Goal: Information Seeking & Learning: Learn about a topic

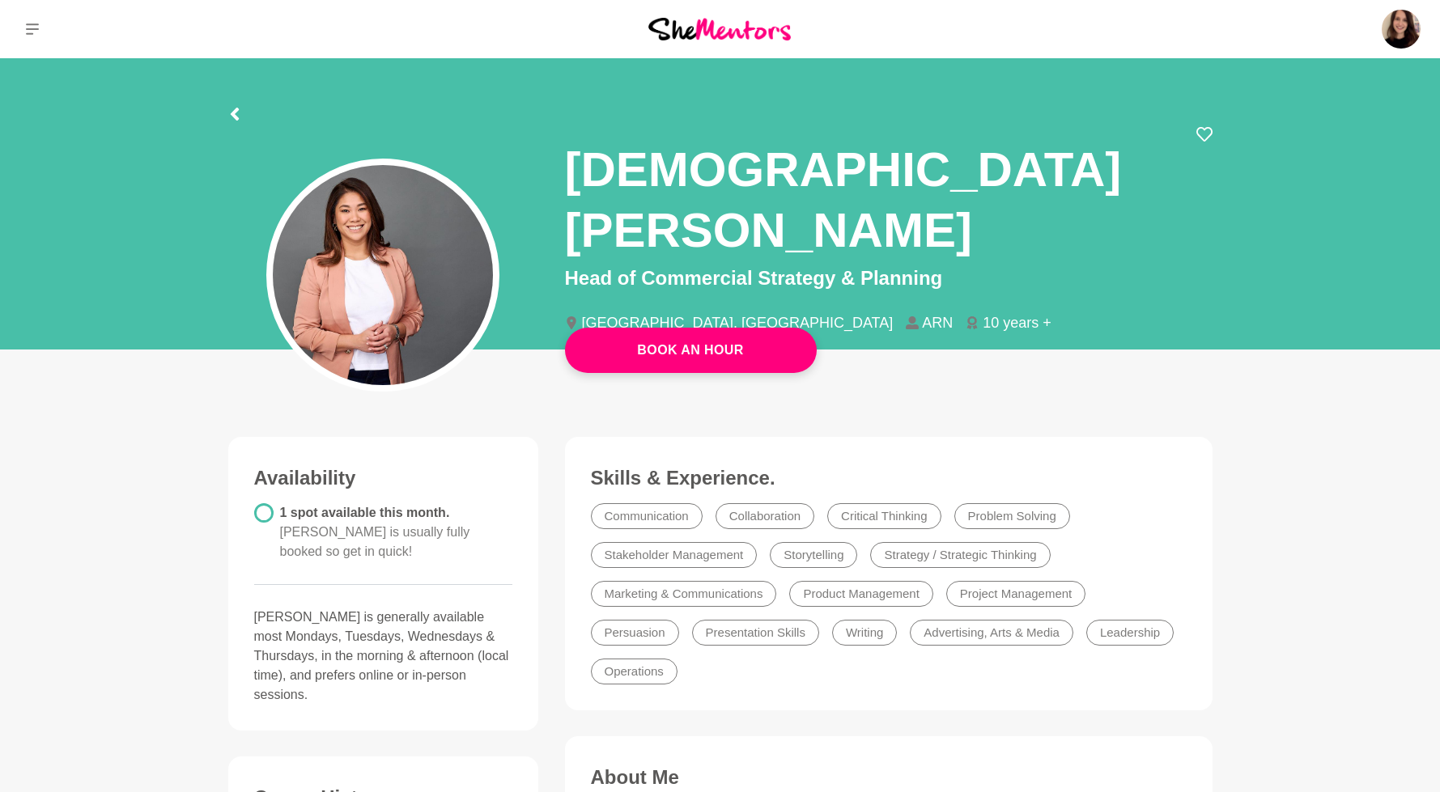
scroll to position [1153, 0]
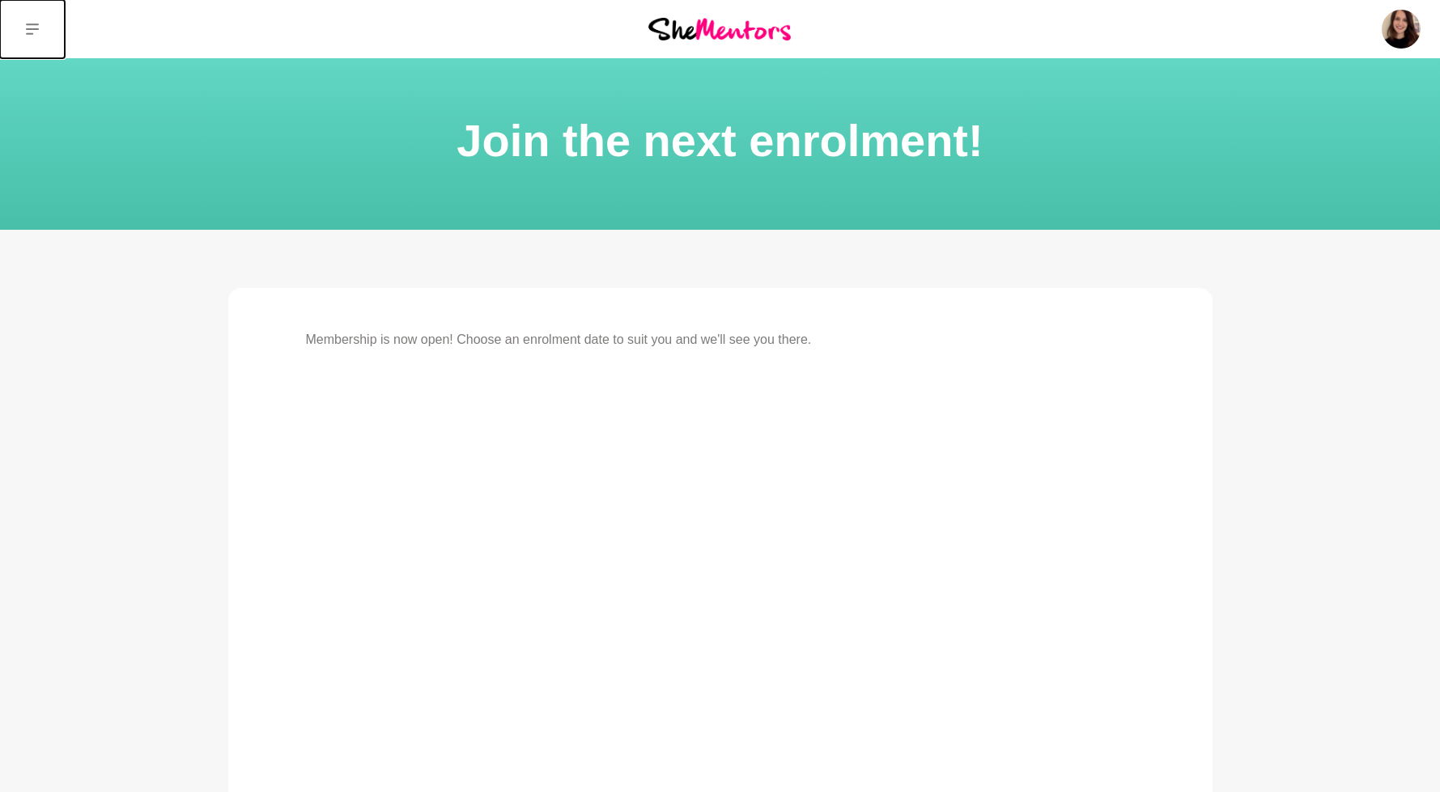
click at [28, 28] on icon at bounding box center [32, 29] width 13 height 13
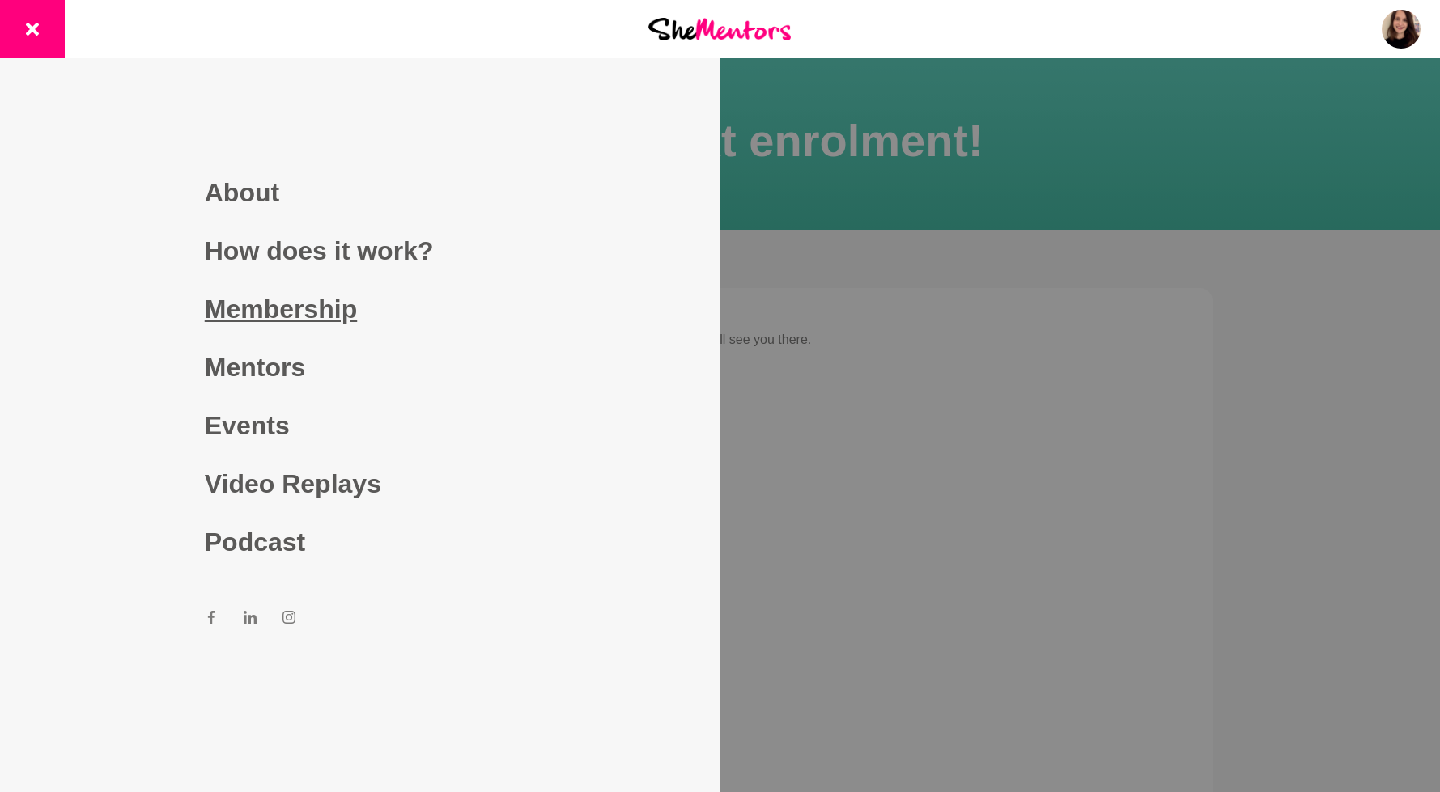
click at [267, 314] on link "Membership" at bounding box center [360, 309] width 311 height 58
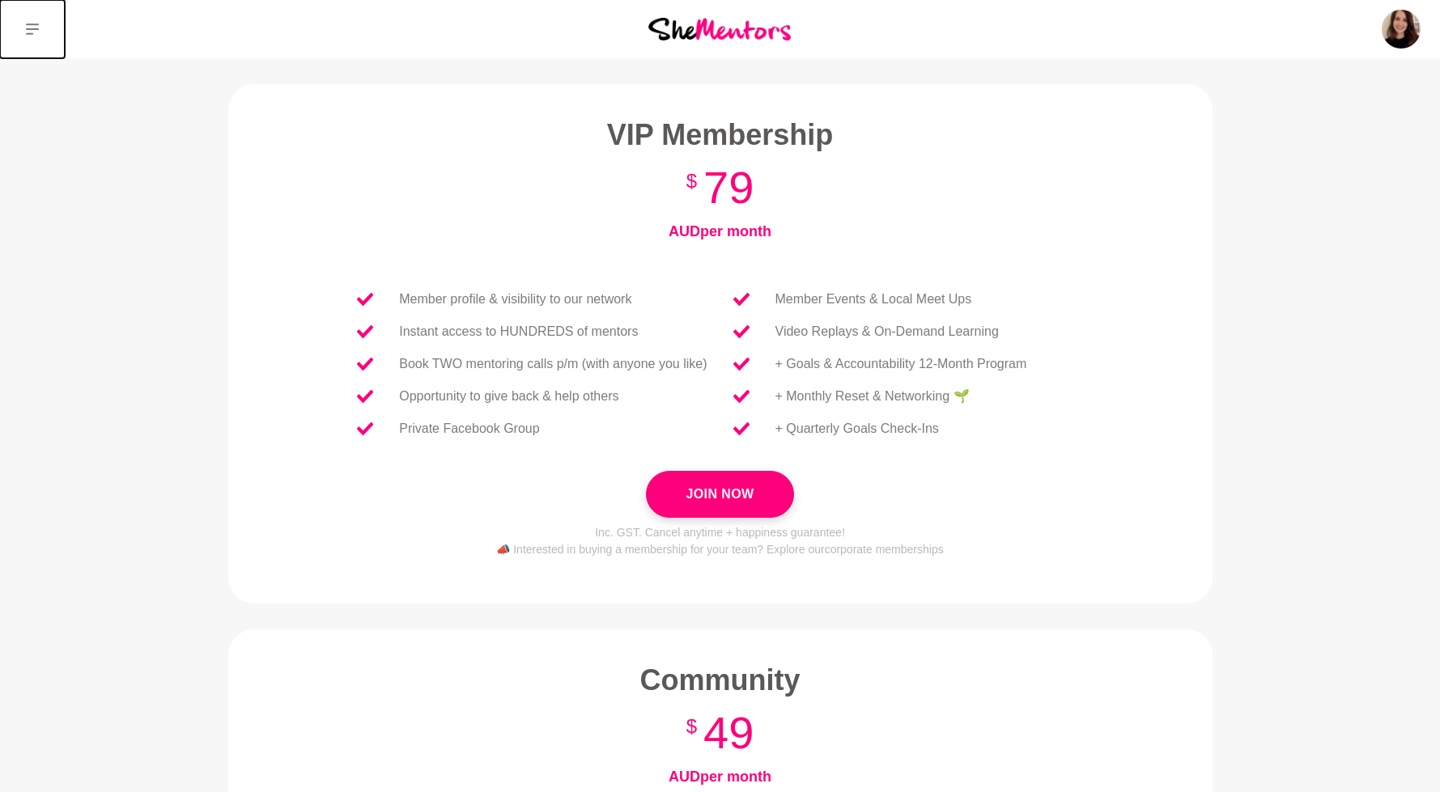
click at [39, 25] on button at bounding box center [32, 29] width 65 height 58
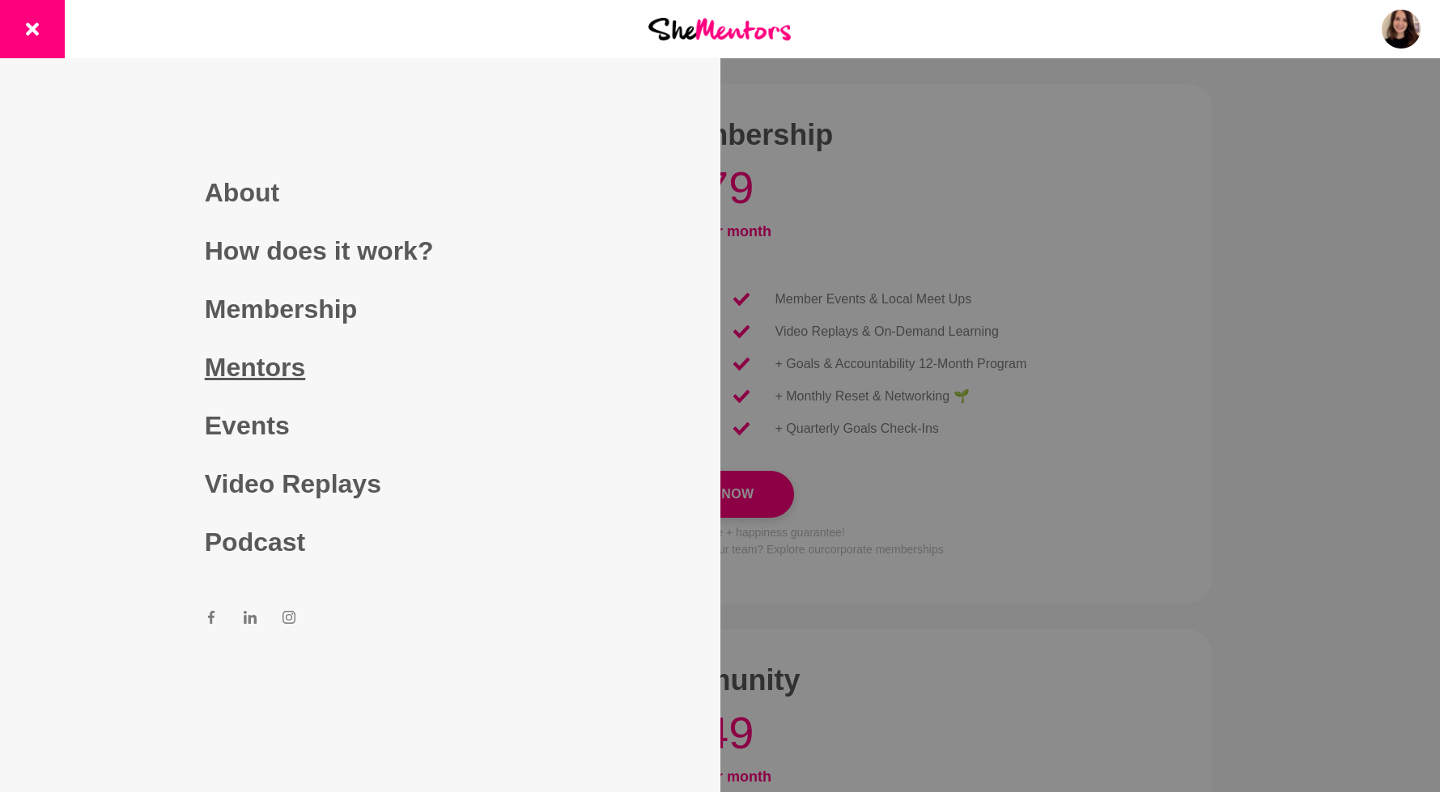
click at [246, 369] on link "Mentors" at bounding box center [360, 367] width 311 height 58
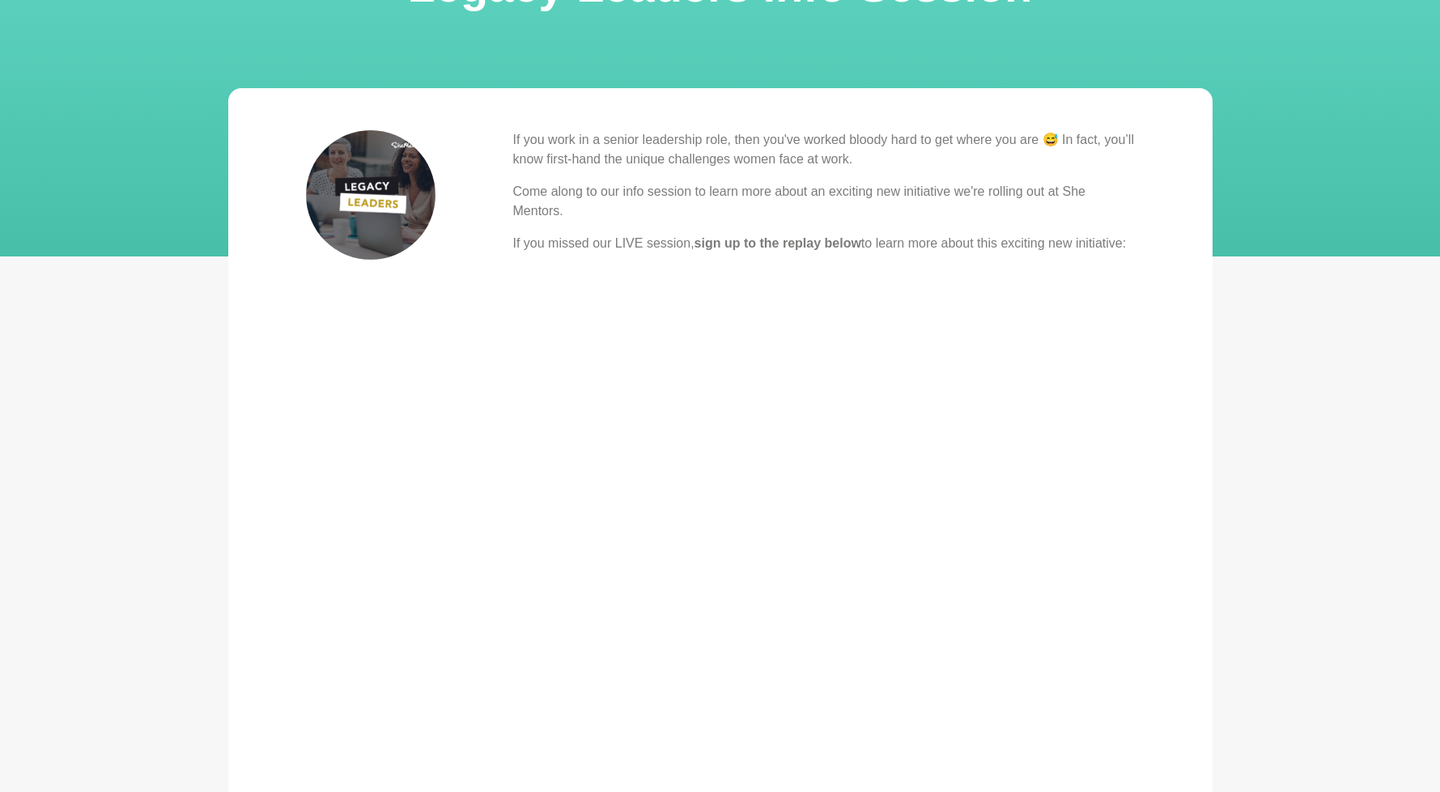
scroll to position [485, 0]
